Goal: Use online tool/utility: Utilize a website feature to perform a specific function

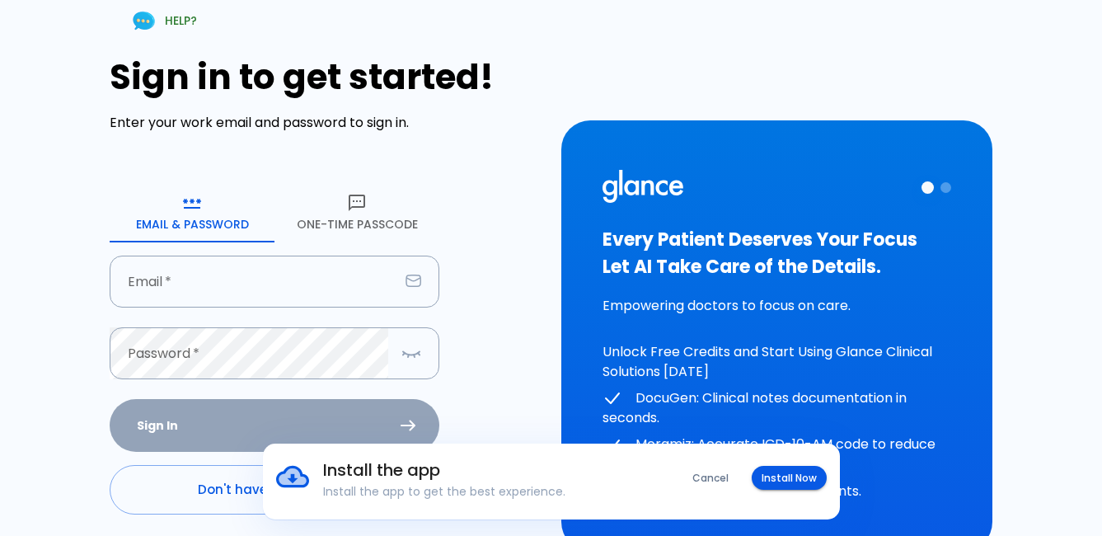
drag, startPoint x: 381, startPoint y: 224, endPoint x: 870, endPoint y: 485, distance: 553.9
click at [381, 224] on button "One-Time Passcode" at bounding box center [356, 212] width 165 height 59
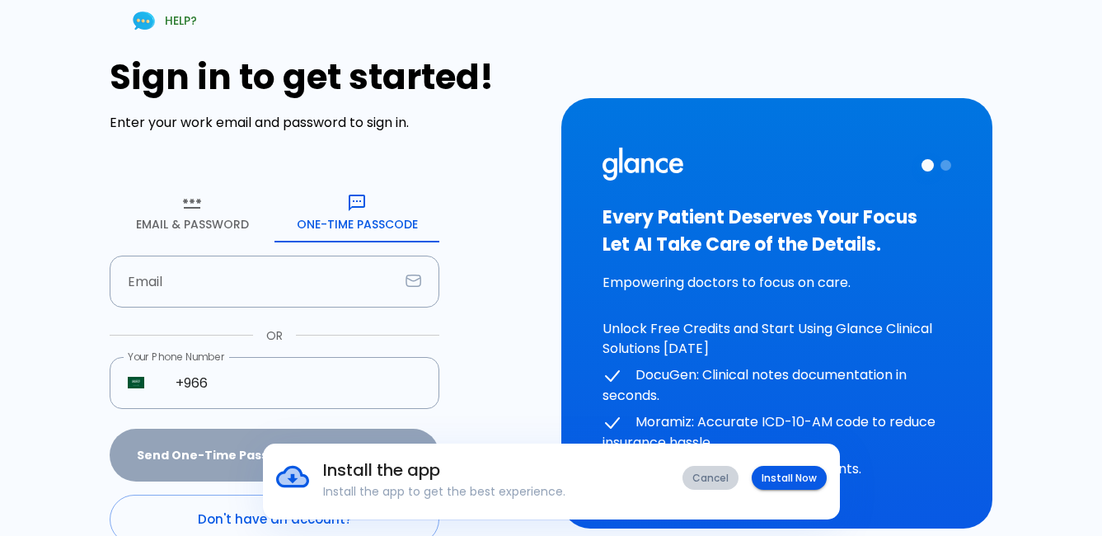
click at [725, 473] on button "Cancel" at bounding box center [711, 478] width 56 height 24
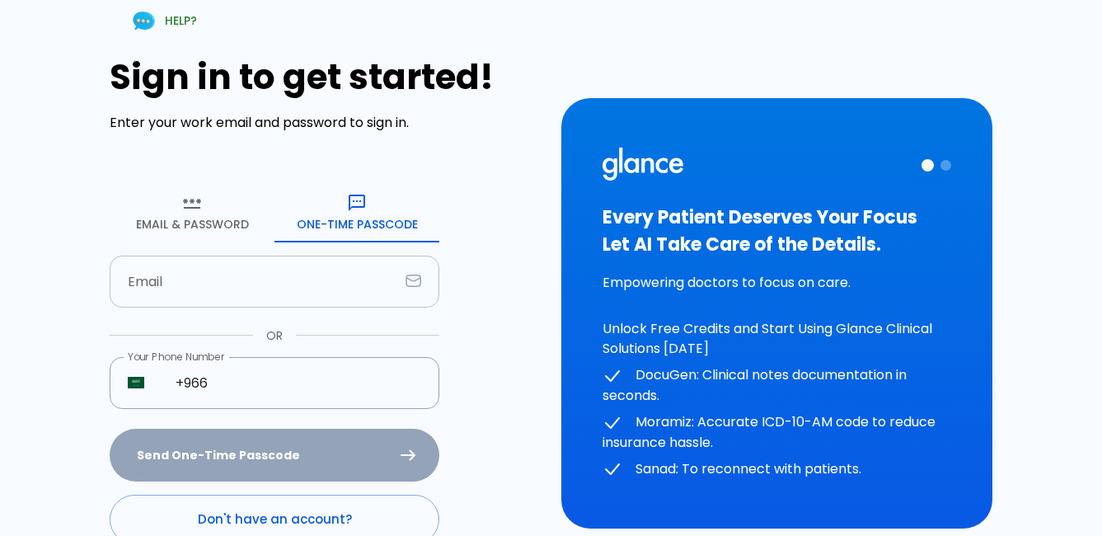
click at [293, 277] on input "text" at bounding box center [254, 282] width 289 height 52
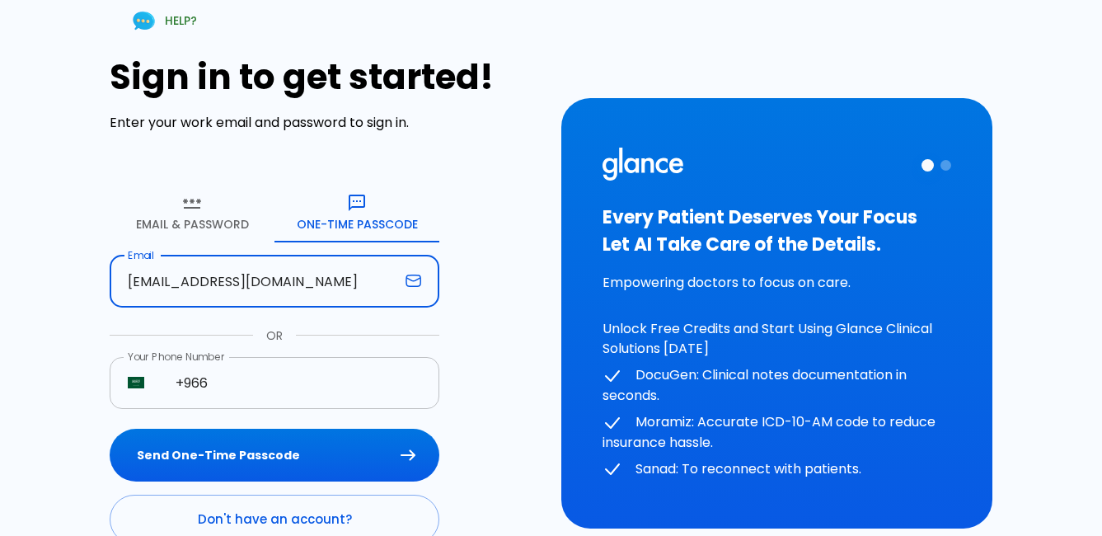
type input "[EMAIL_ADDRESS][DOMAIN_NAME]"
click at [339, 386] on input "+966" at bounding box center [298, 383] width 282 height 52
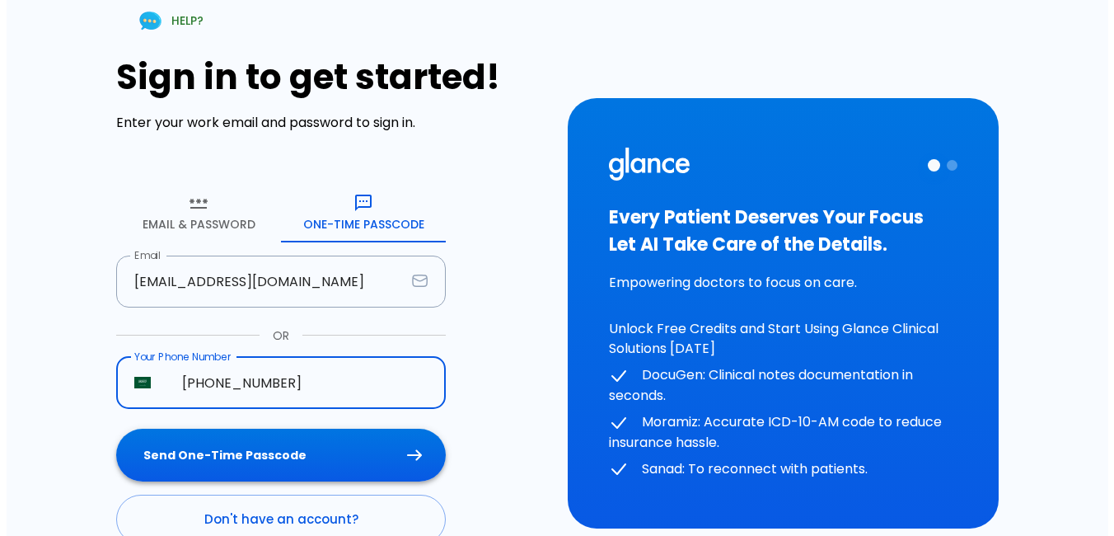
scroll to position [82, 0]
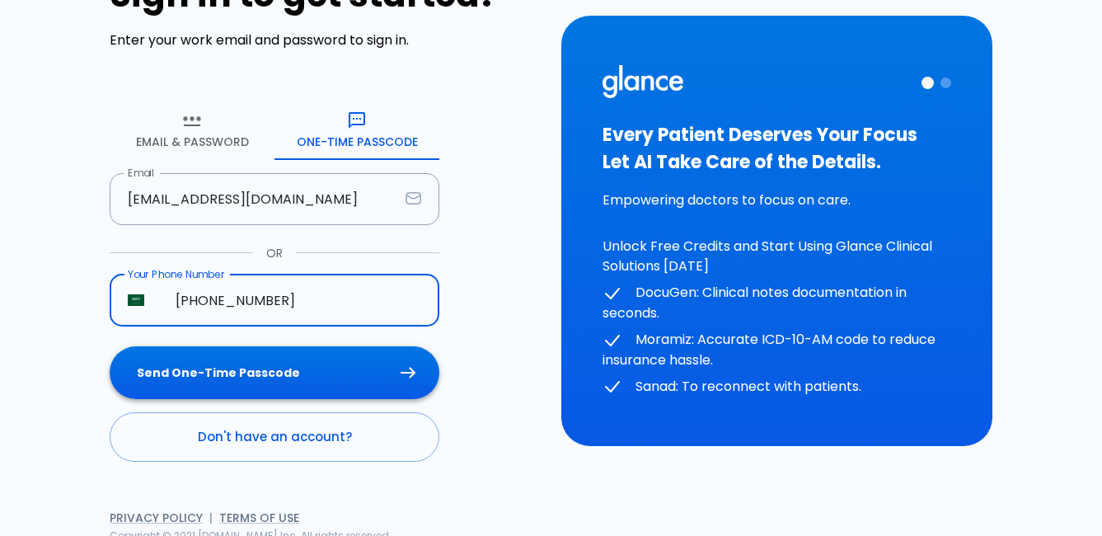
type input "[PHONE_NUMBER]"
click at [316, 382] on button "Send One-Time Passcode" at bounding box center [275, 373] width 330 height 54
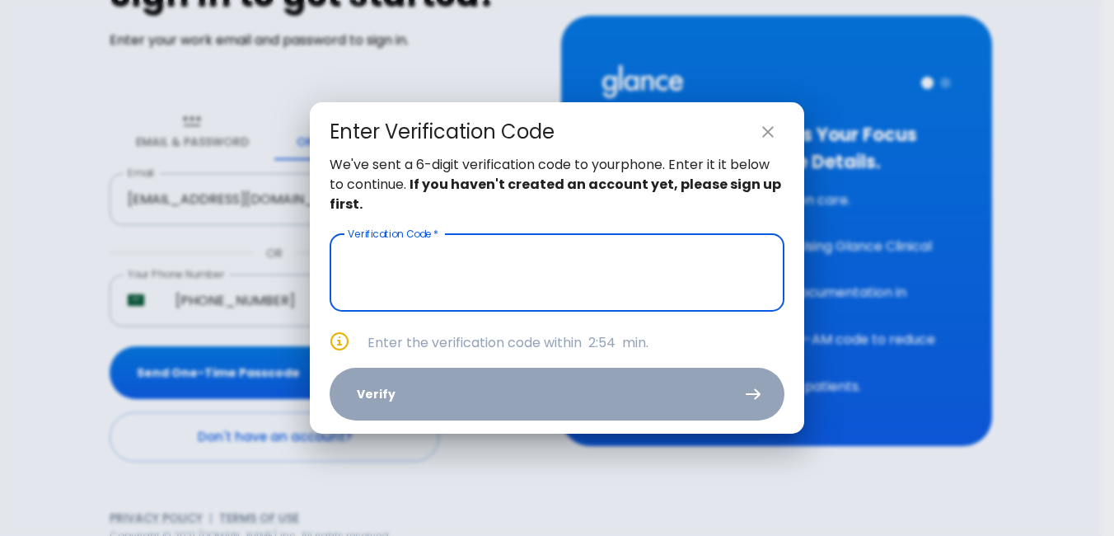
click at [400, 294] on input "text" at bounding box center [557, 272] width 455 height 77
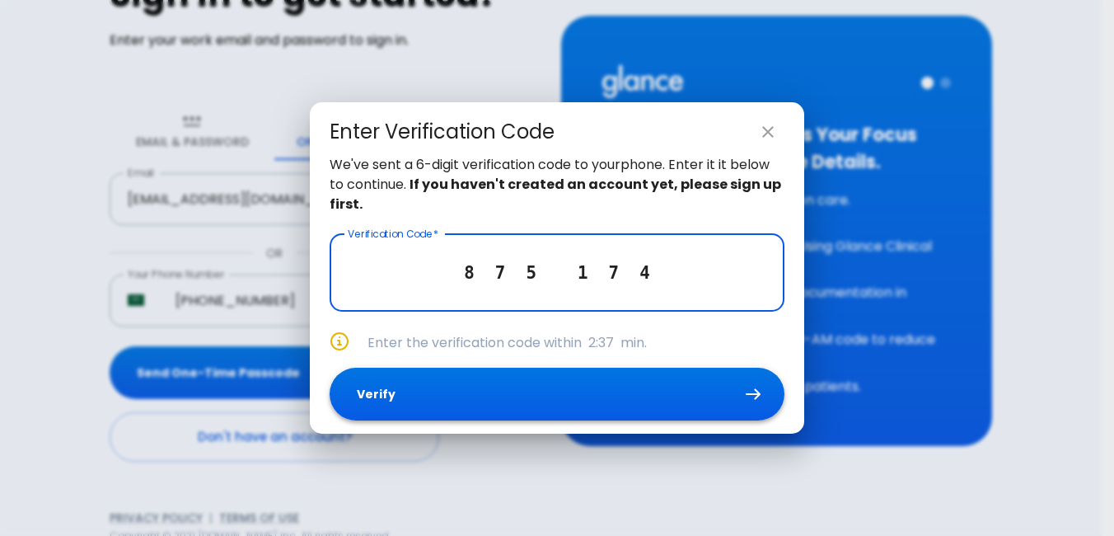
type input "8 7 5 1 7 4"
click at [609, 411] on button "Verify" at bounding box center [557, 395] width 455 height 54
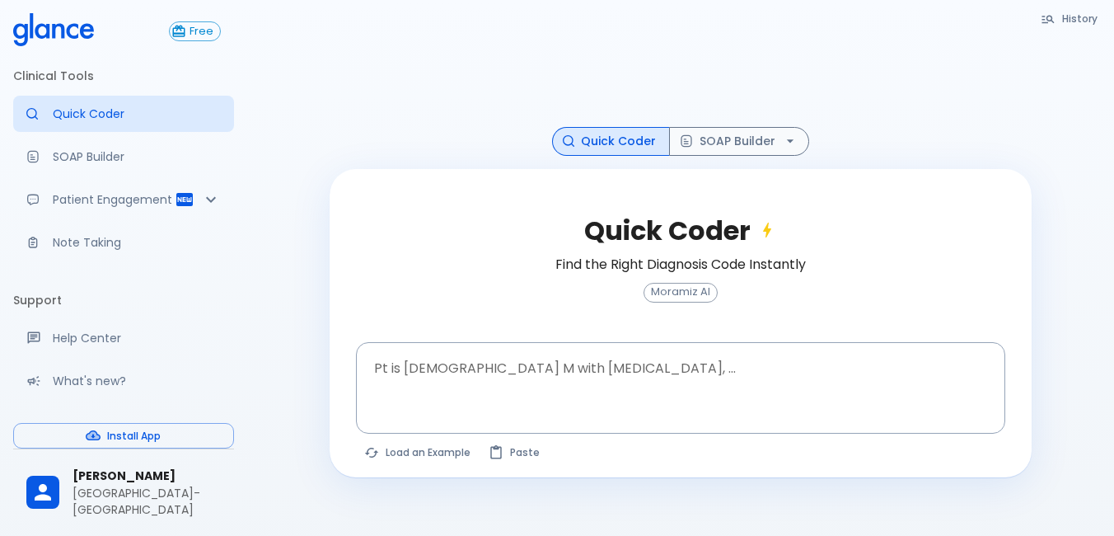
click at [312, 144] on div "History Quick Coder SOAP Builder Quick Coder Find the Right Diagnosis Code Inst…" at bounding box center [681, 248] width 742 height 457
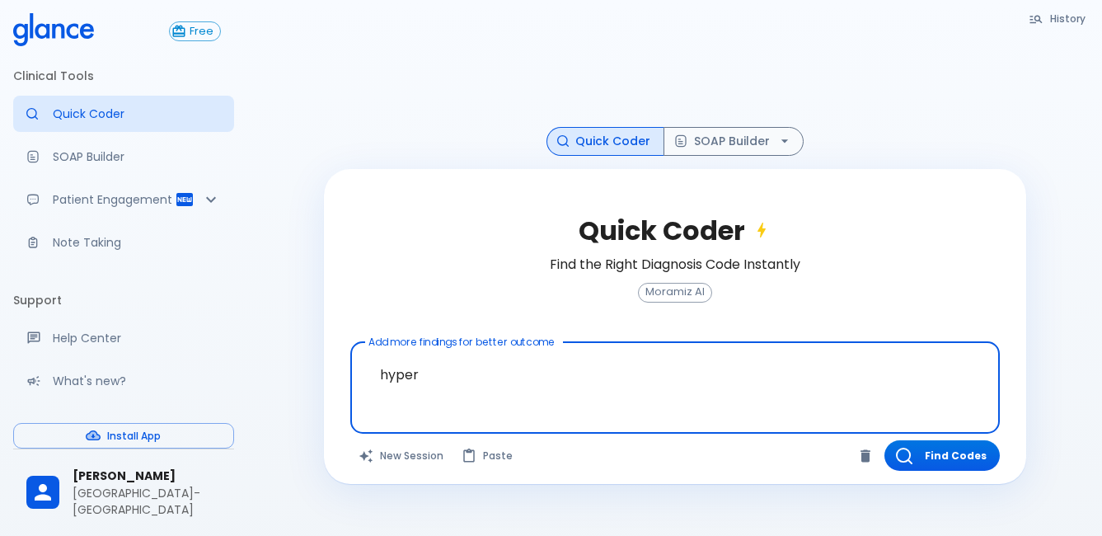
click at [453, 373] on textarea "hyper" at bounding box center [675, 375] width 626 height 52
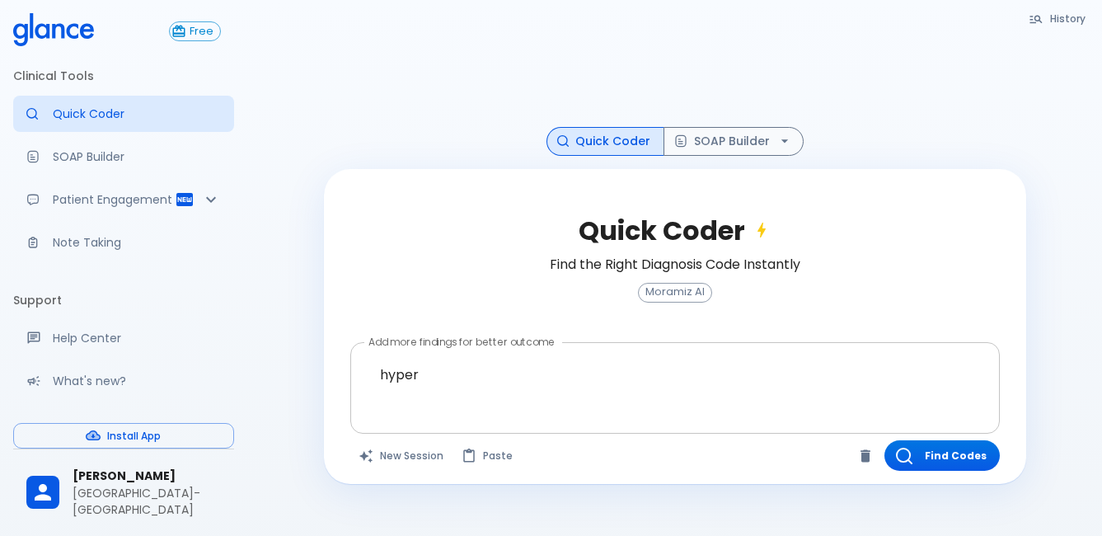
scroll to position [2, 0]
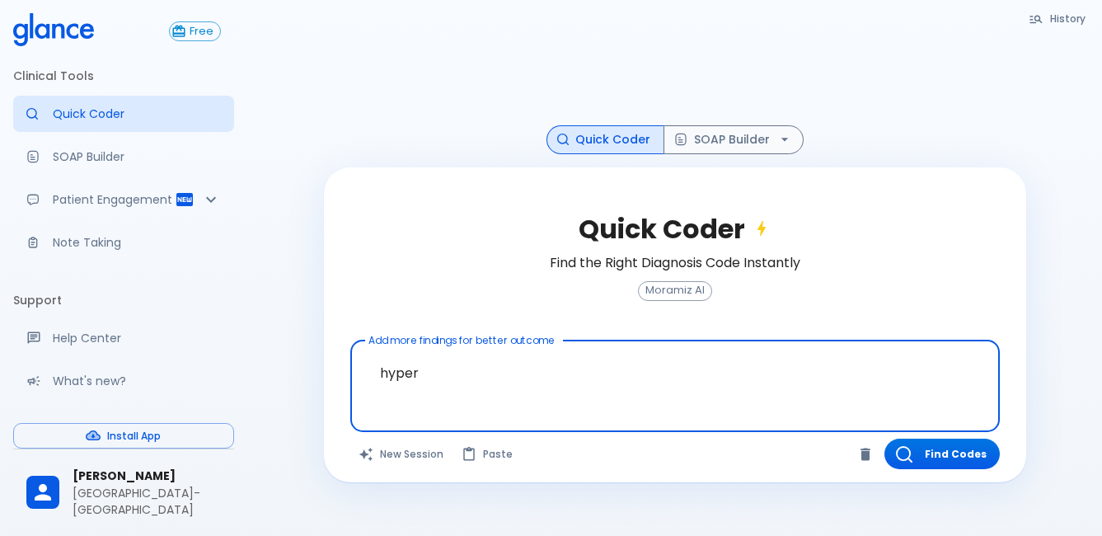
click at [452, 378] on textarea "hyper" at bounding box center [675, 373] width 626 height 52
type textarea "[MEDICAL_DATA]"
click at [937, 466] on button "Find Codes" at bounding box center [941, 454] width 115 height 30
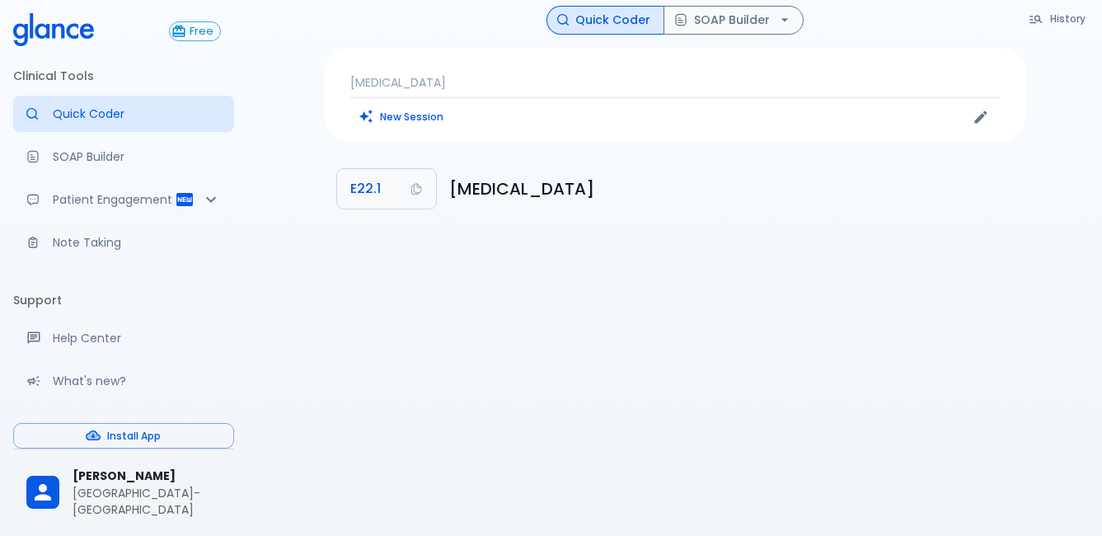
scroll to position [0, 0]
